Goal: Transaction & Acquisition: Purchase product/service

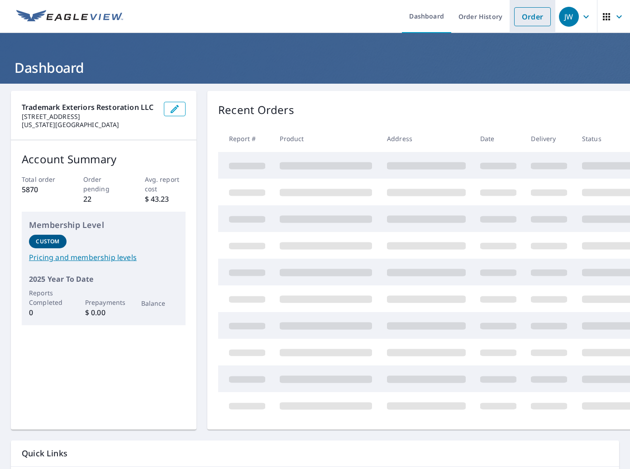
click at [514, 19] on link "Order" at bounding box center [532, 16] width 37 height 19
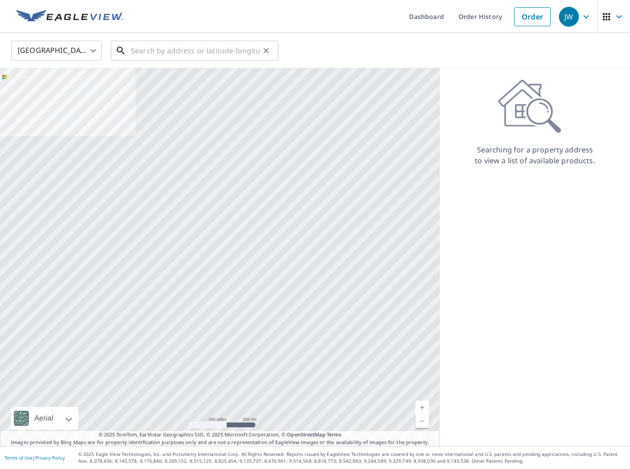
click at [221, 48] on input "text" at bounding box center [195, 50] width 129 height 25
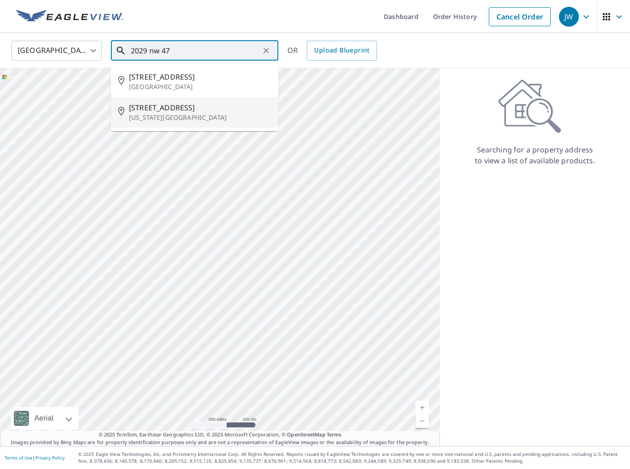
click at [192, 117] on p "[US_STATE][GEOGRAPHIC_DATA]" at bounding box center [200, 117] width 142 height 9
type input "[STREET_ADDRESS][US_STATE]"
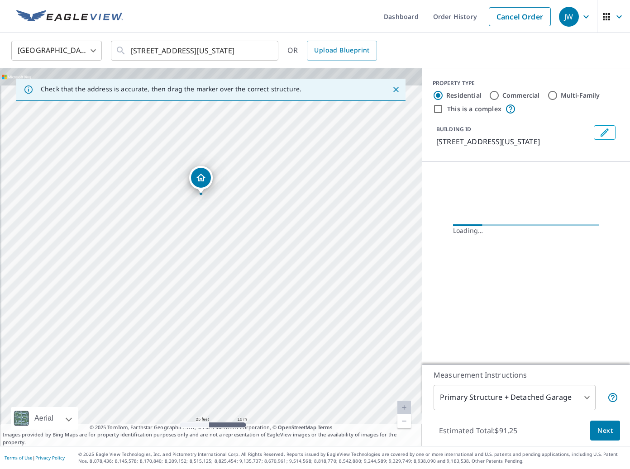
drag, startPoint x: 225, startPoint y: 226, endPoint x: 235, endPoint y: 279, distance: 54.5
click at [235, 279] on div "[STREET_ADDRESS][US_STATE]" at bounding box center [211, 257] width 422 height 378
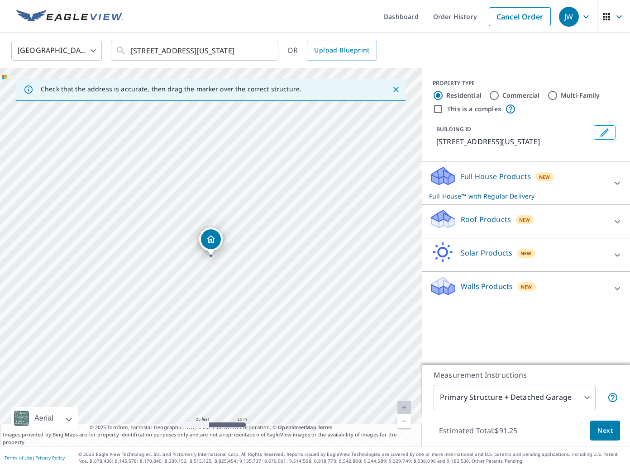
click at [498, 218] on p "Roof Products" at bounding box center [486, 219] width 50 height 11
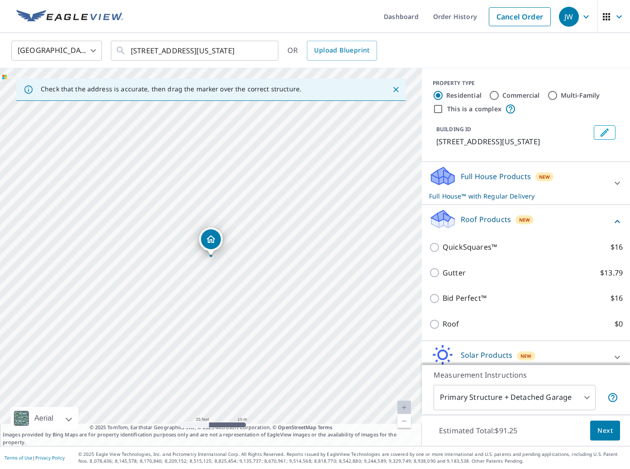
click at [448, 319] on div "Roof $0" at bounding box center [526, 324] width 194 height 26
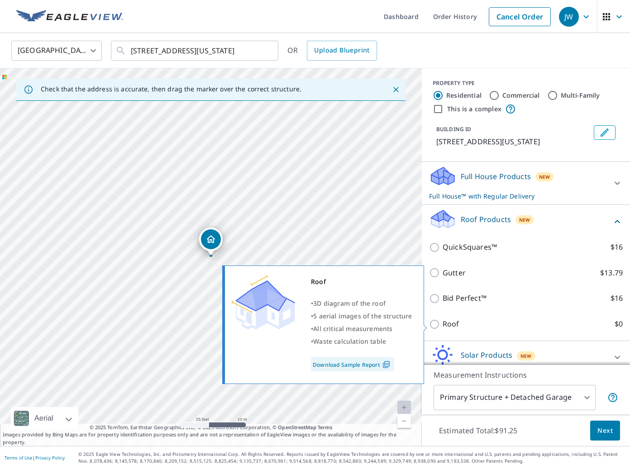
click at [446, 324] on p "Roof" at bounding box center [451, 324] width 17 height 11
click at [443, 324] on input "Roof $0" at bounding box center [436, 324] width 14 height 11
checkbox input "true"
type input "3"
checkbox input "false"
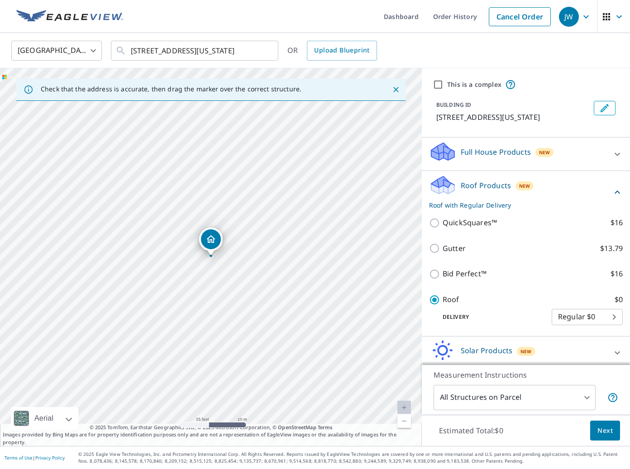
click at [600, 437] on button "Next" at bounding box center [605, 431] width 30 height 20
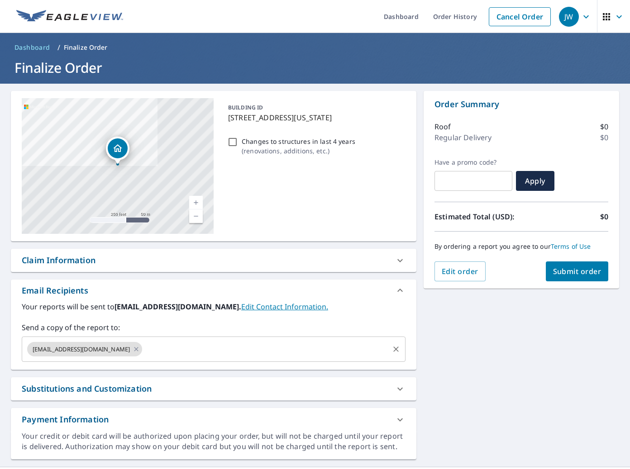
click at [195, 358] on div "[EMAIL_ADDRESS][DOMAIN_NAME] ​" at bounding box center [214, 349] width 384 height 25
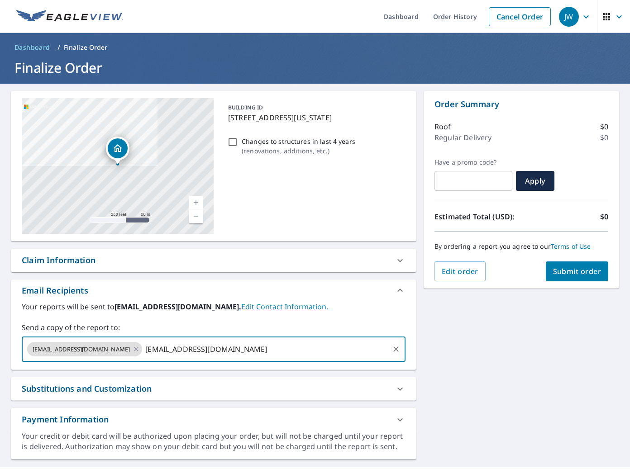
type input "[EMAIL_ADDRESS][DOMAIN_NAME]"
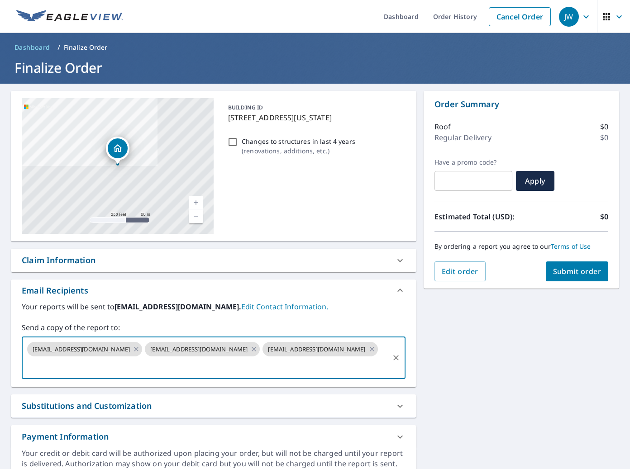
click at [580, 263] on button "Submit order" at bounding box center [577, 272] width 63 height 20
